Goal: Find specific page/section: Find specific page/section

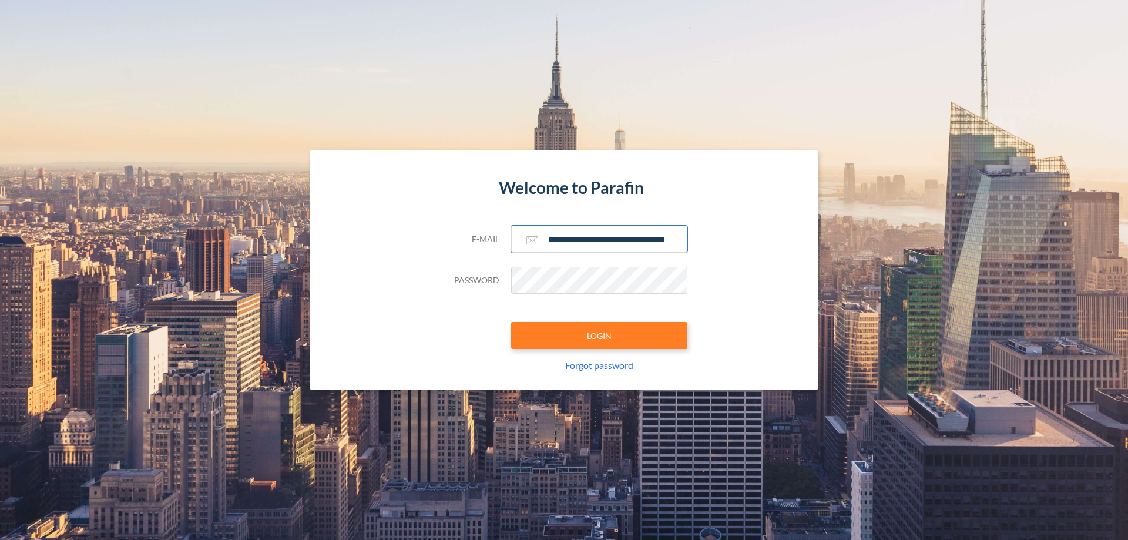
type input "**********"
click at [599, 336] on button "LOGIN" at bounding box center [599, 335] width 176 height 27
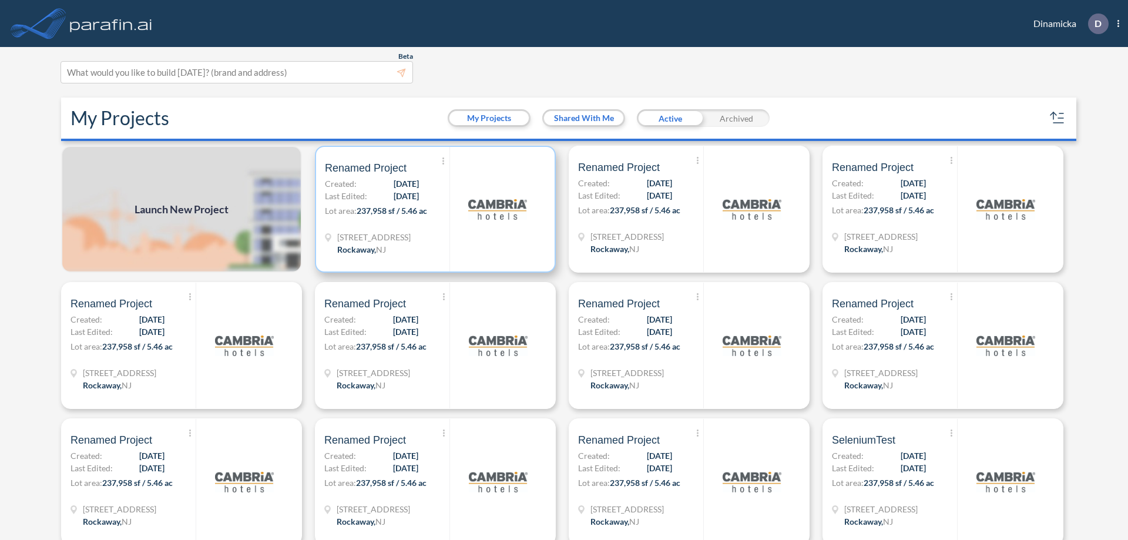
scroll to position [3, 0]
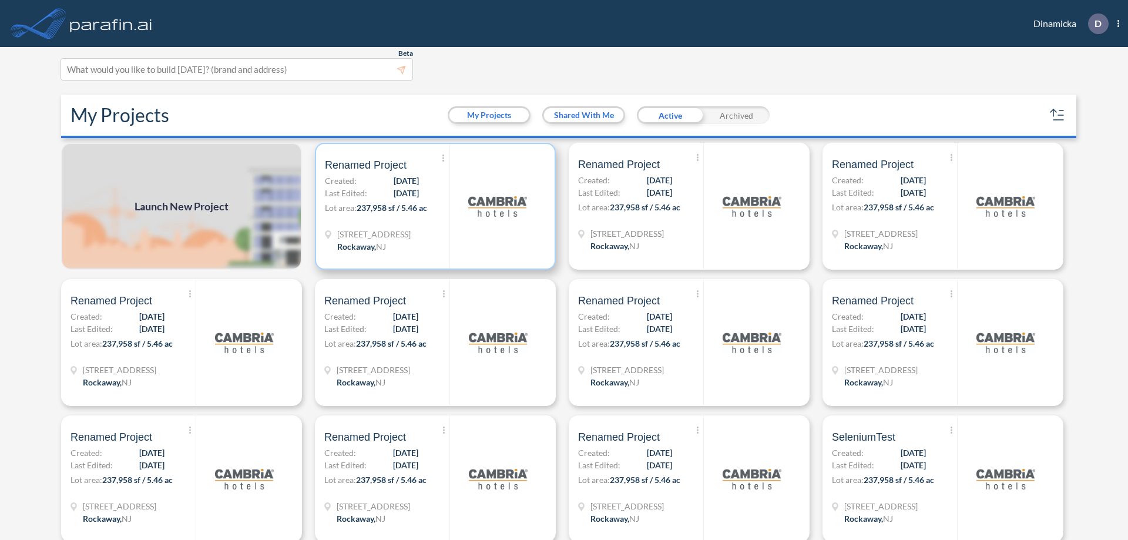
click at [433, 206] on p "Lot area: 237,958 sf / 5.46 ac" at bounding box center [387, 210] width 125 height 17
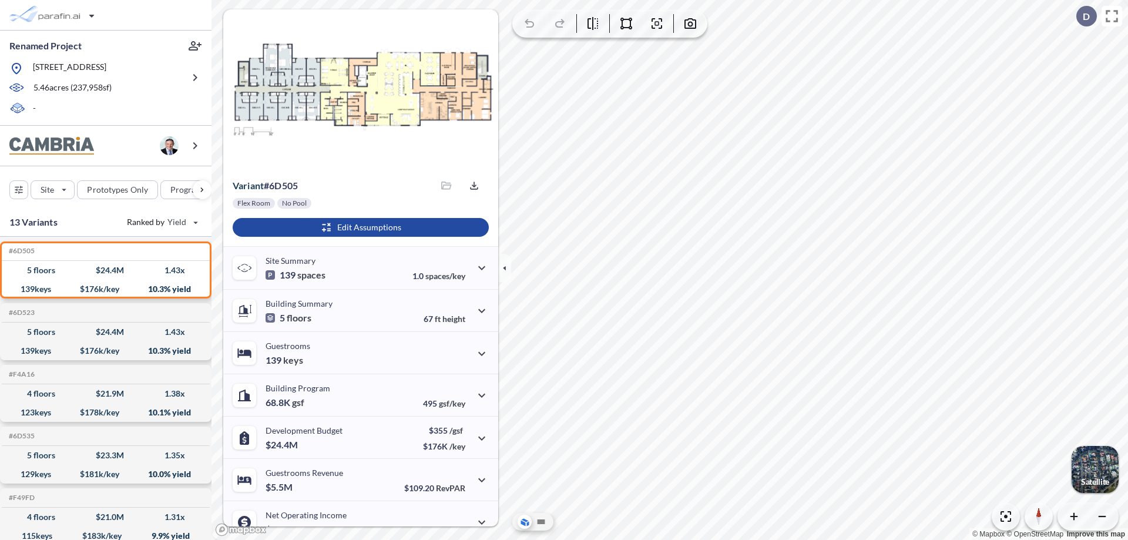
scroll to position [59, 0]
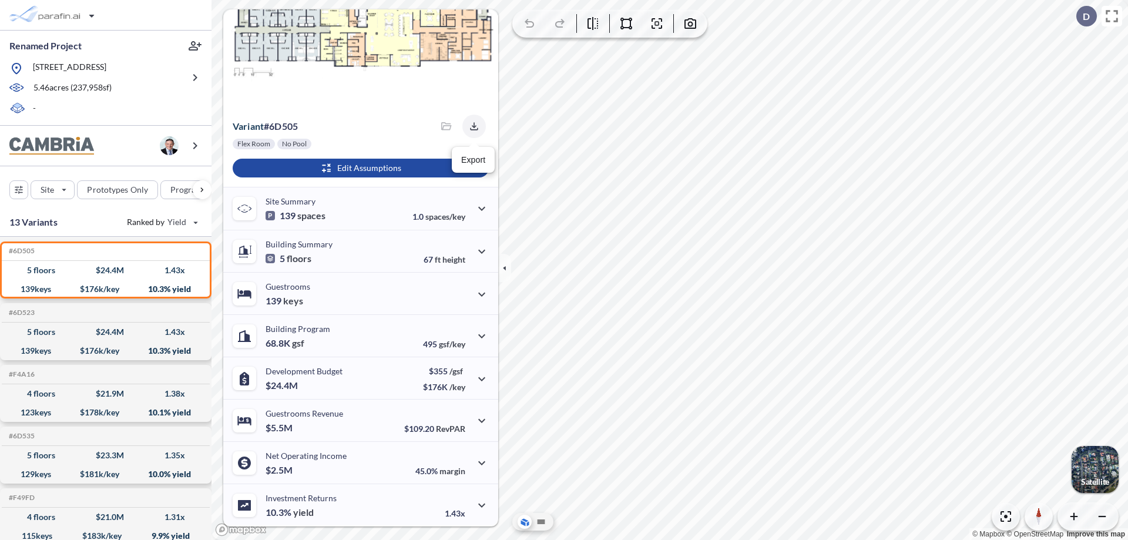
click at [471, 126] on icon "button" at bounding box center [474, 126] width 8 height 8
